Goal: Navigation & Orientation: Find specific page/section

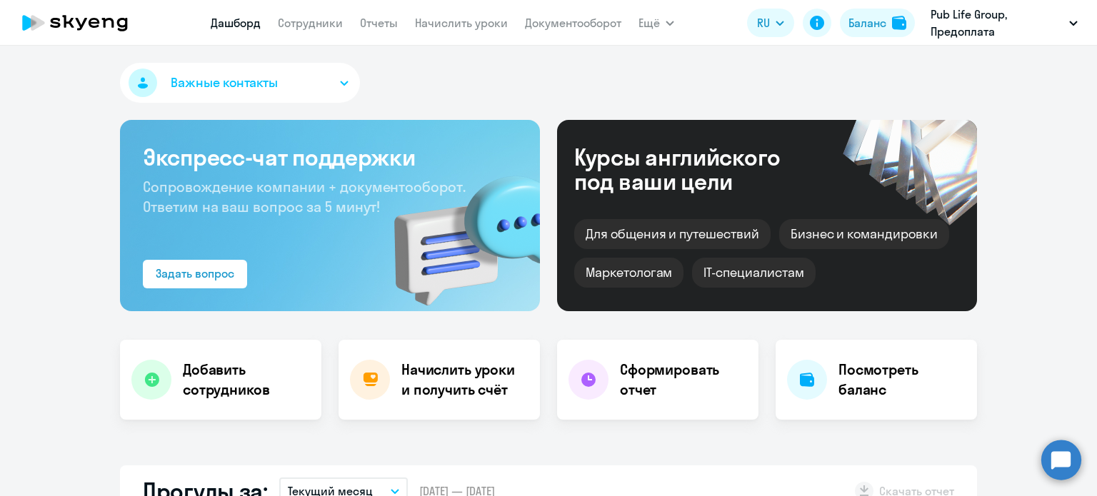
select select "30"
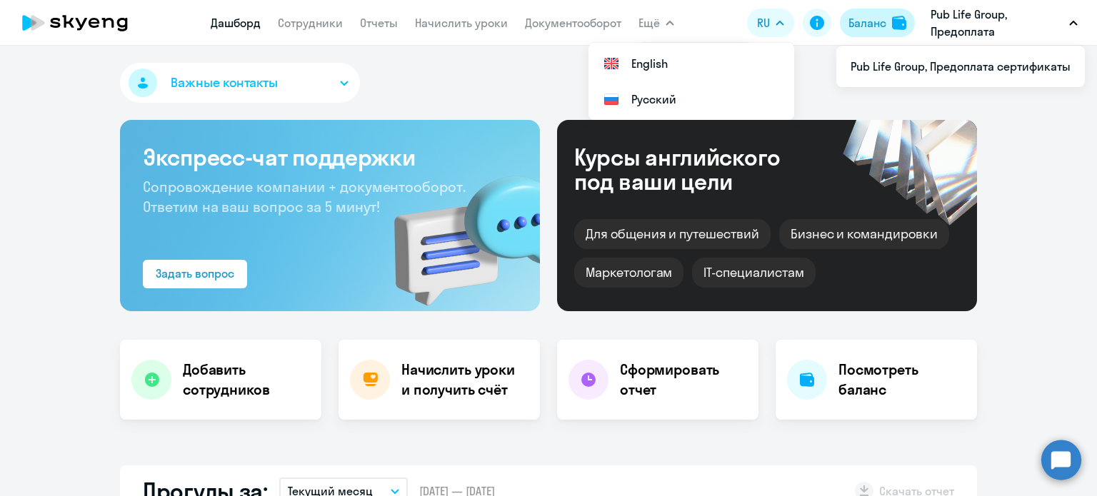
click at [851, 21] on div "Баланс" at bounding box center [868, 22] width 38 height 17
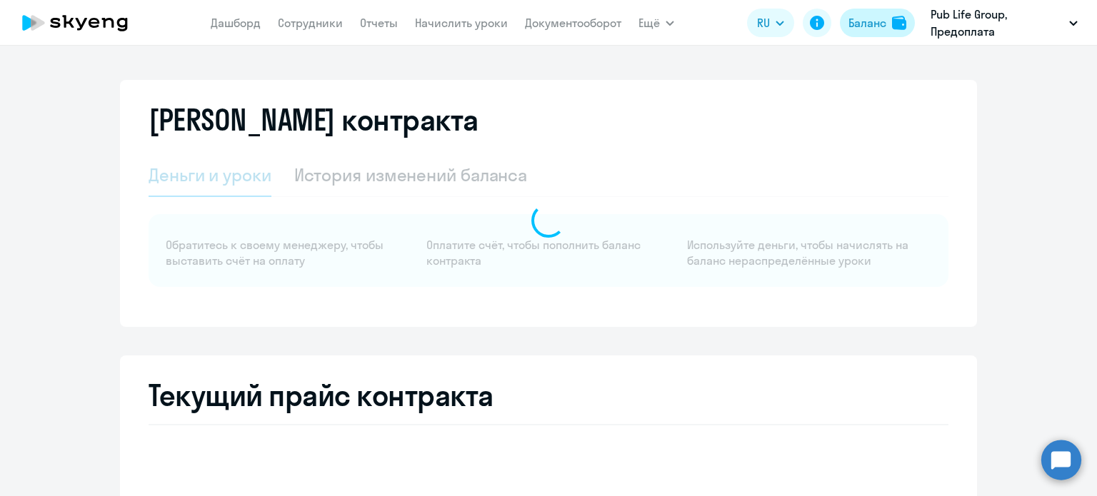
select select "english_adult_not_native_speaker"
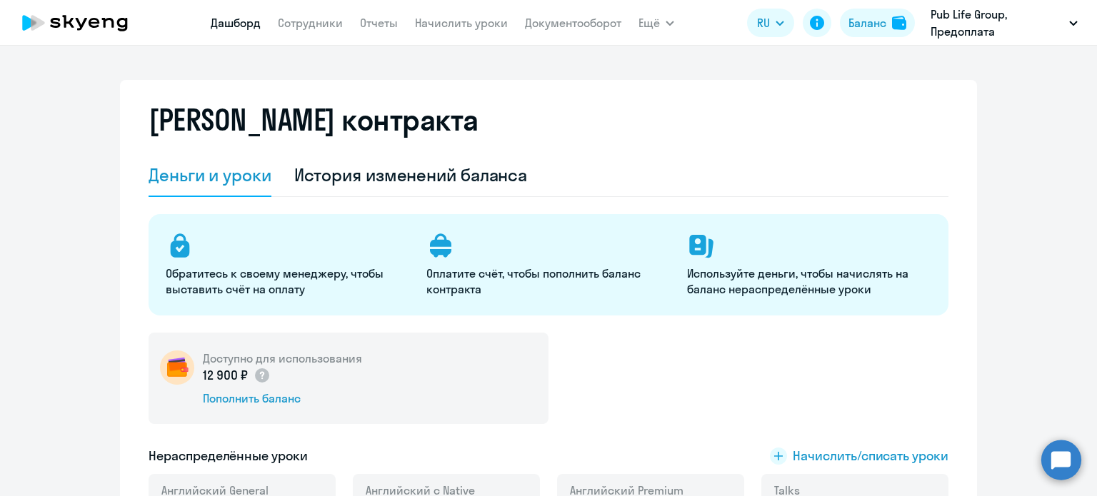
click at [234, 17] on link "Дашборд" at bounding box center [236, 23] width 50 height 14
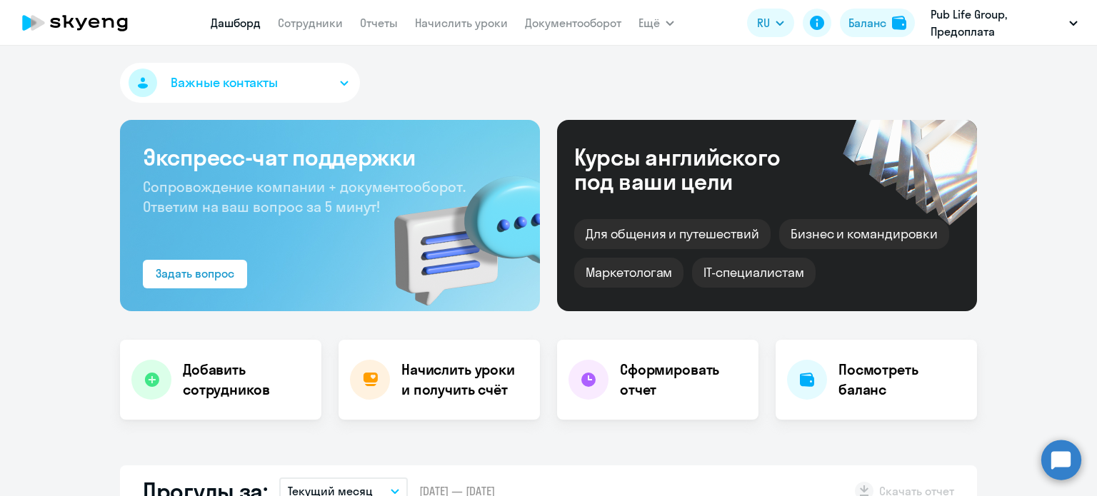
select select "30"
click at [311, 31] on app-menu-item-link "Сотрудники" at bounding box center [310, 23] width 65 height 18
click at [311, 26] on link "Сотрудники" at bounding box center [310, 23] width 65 height 14
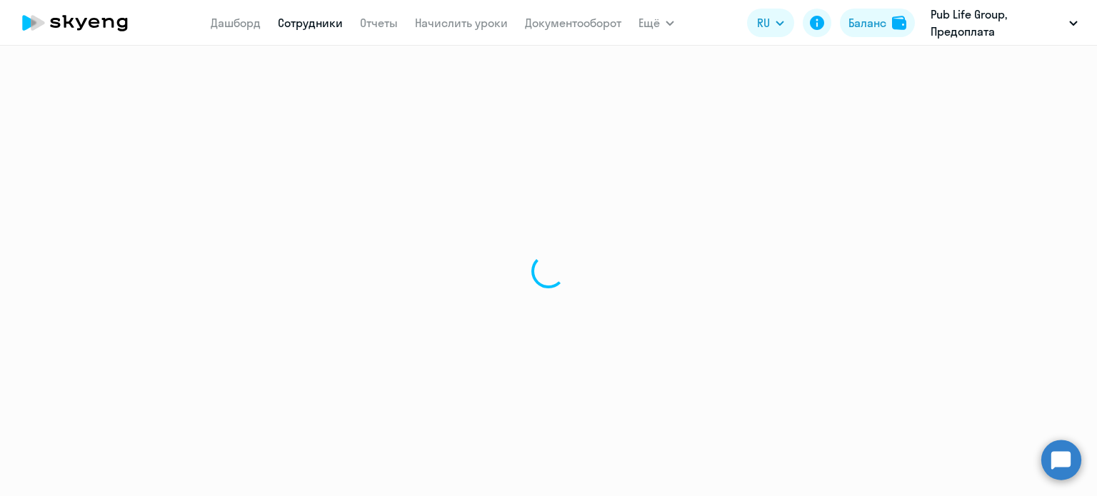
select select "30"
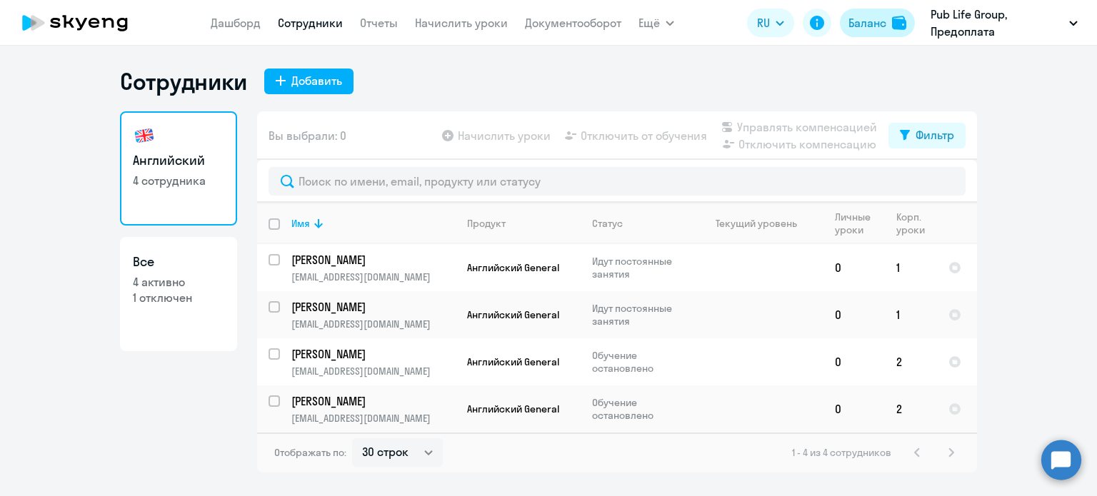
click at [874, 23] on div "Баланс" at bounding box center [868, 22] width 38 height 17
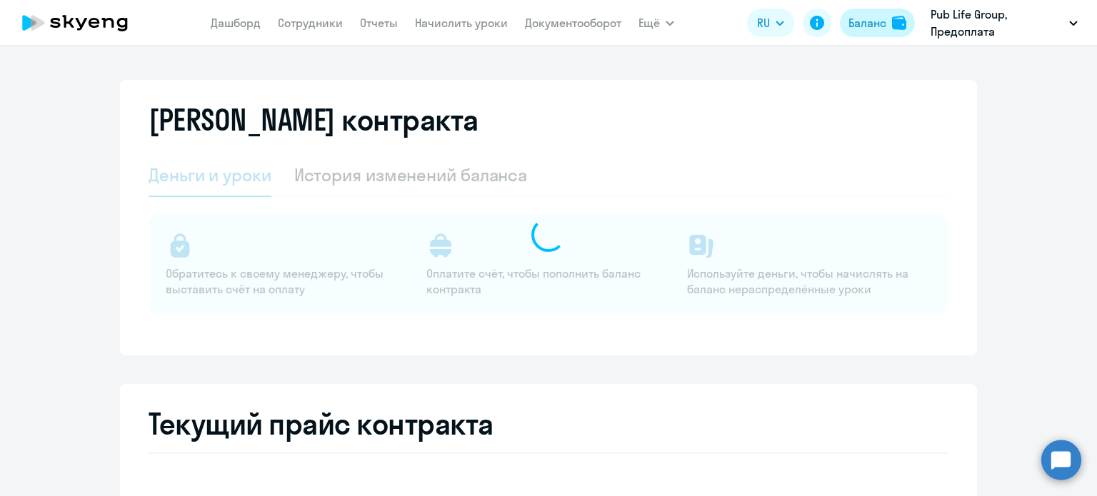
select select "english_adult_not_native_speaker"
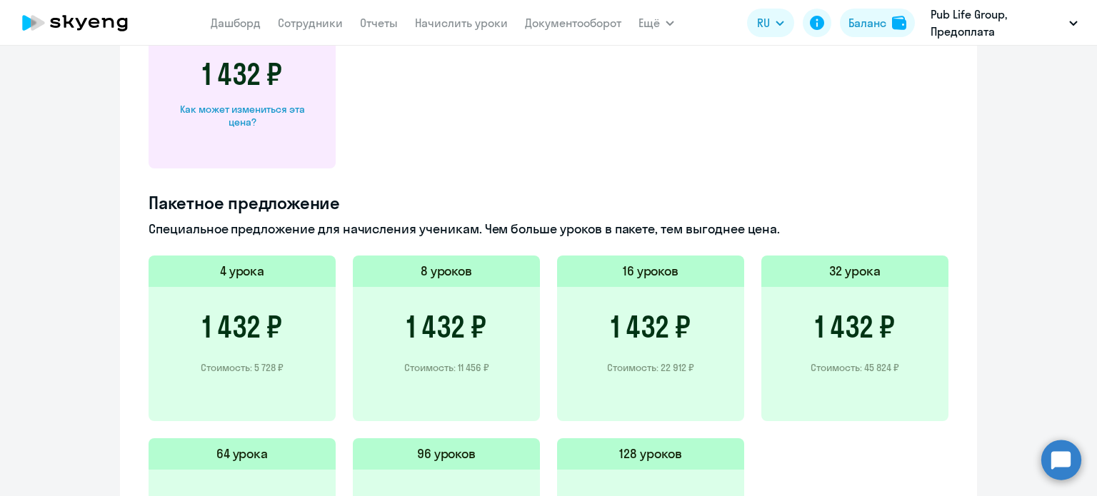
scroll to position [857, 0]
